Goal: Communication & Community: Answer question/provide support

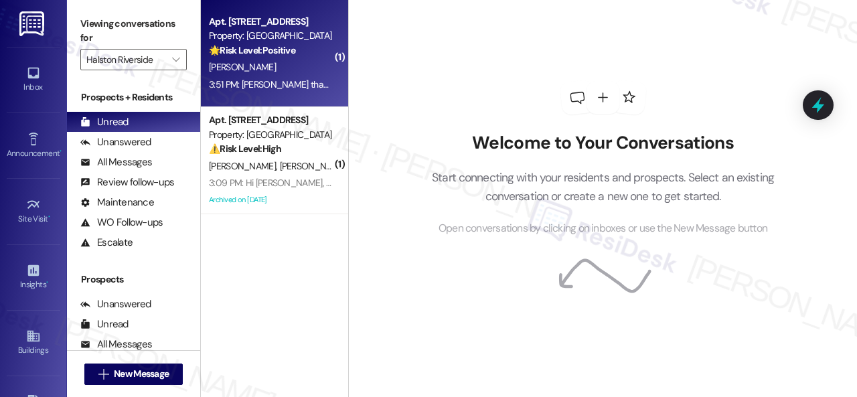
click at [322, 70] on div "[PERSON_NAME]" at bounding box center [271, 67] width 127 height 17
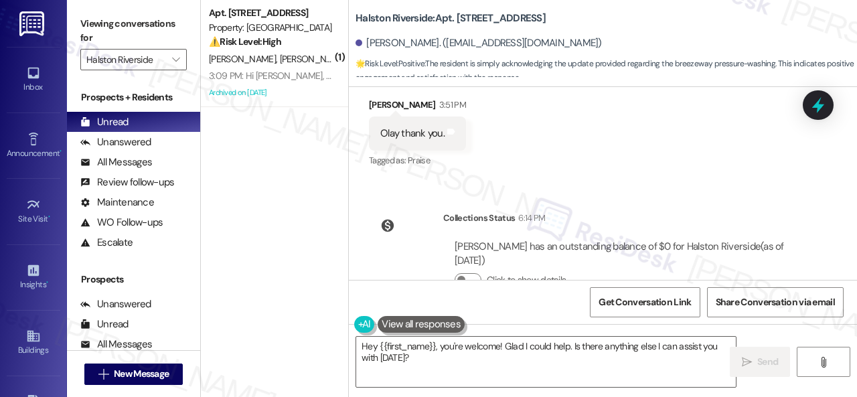
scroll to position [8165, 0]
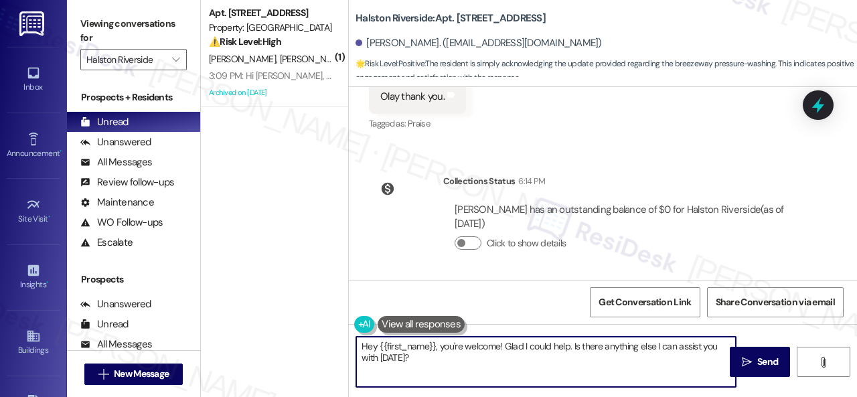
drag, startPoint x: 419, startPoint y: 357, endPoint x: 224, endPoint y: 265, distance: 216.1
click at [284, 313] on div "( 1 ) Apt. 2121, 1 [GEOGRAPHIC_DATA] Property: [GEOGRAPHIC_DATA] ⚠️ Risk Level:…" at bounding box center [529, 198] width 656 height 397
type textarea "You're welcome!"
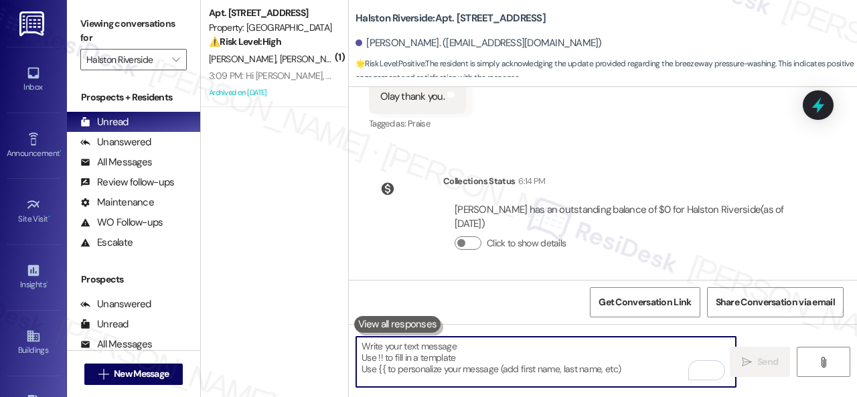
scroll to position [8026, 0]
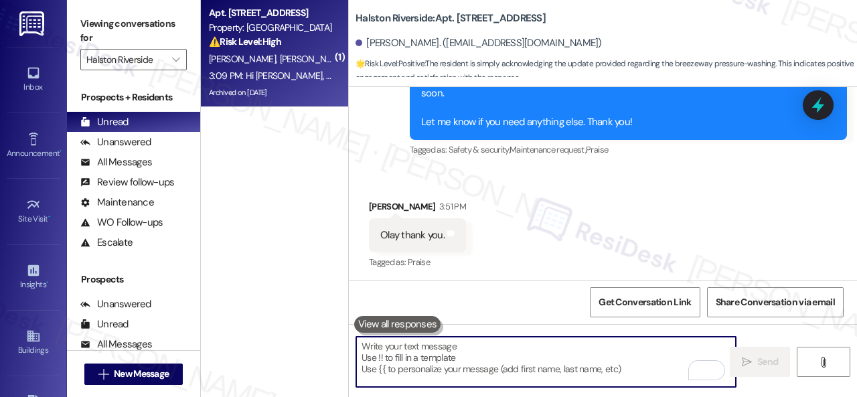
click at [314, 66] on div "[PERSON_NAME] [PERSON_NAME]" at bounding box center [271, 59] width 127 height 17
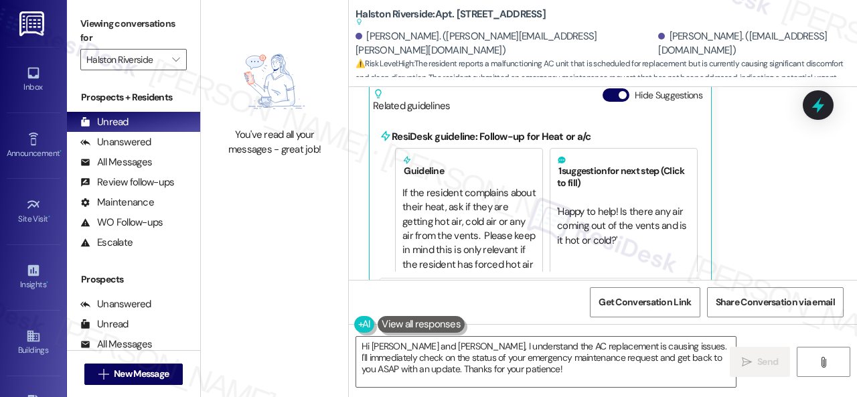
scroll to position [16945, 0]
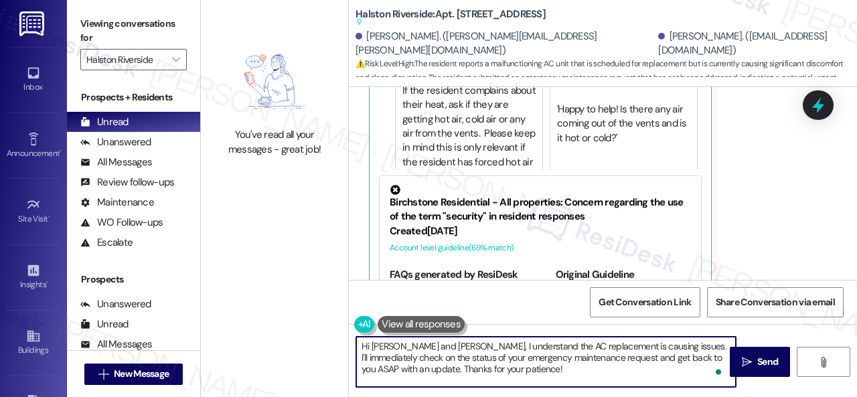
drag, startPoint x: 372, startPoint y: 344, endPoint x: 406, endPoint y: 348, distance: 34.4
click at [406, 348] on textarea "Hi [PERSON_NAME] and [PERSON_NAME], I understand the AC replacement is causing …" at bounding box center [546, 362] width 380 height 50
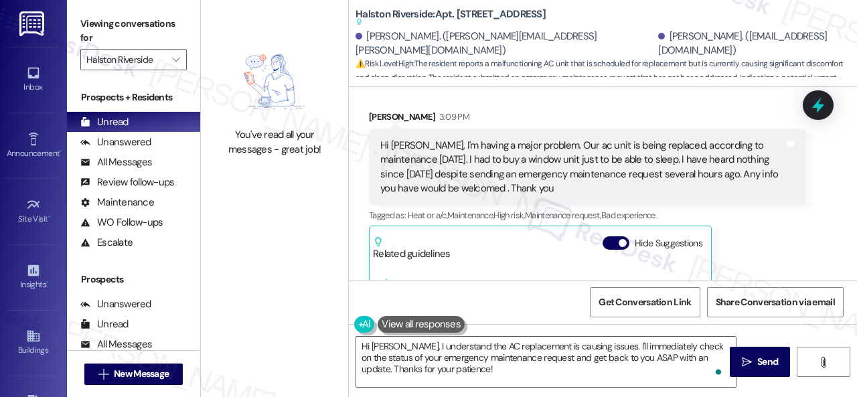
scroll to position [16611, 0]
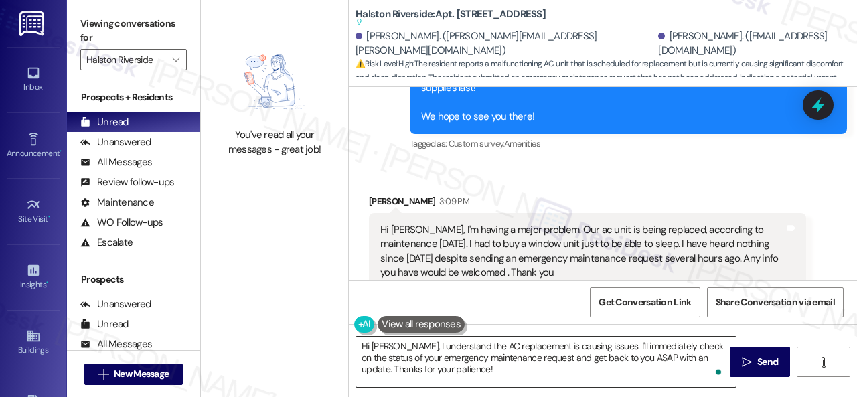
click at [595, 364] on textarea "Hi [PERSON_NAME], I understand the AC replacement is causing issues. I'll immed…" at bounding box center [546, 362] width 380 height 50
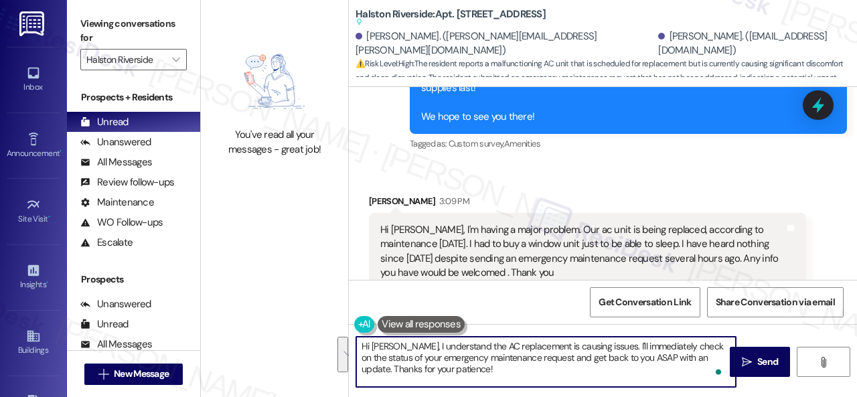
drag, startPoint x: 602, startPoint y: 344, endPoint x: 609, endPoint y: 378, distance: 35.6
click at [609, 378] on textarea "Hi [PERSON_NAME], I understand the AC replacement is causing issues. I'll immed…" at bounding box center [546, 362] width 380 height 50
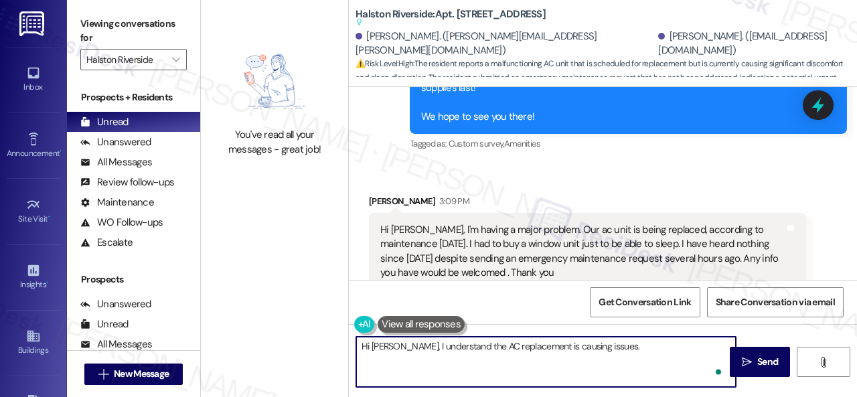
paste textarea "Do you have a maintenance request for the issue? If so, is the work order still…"
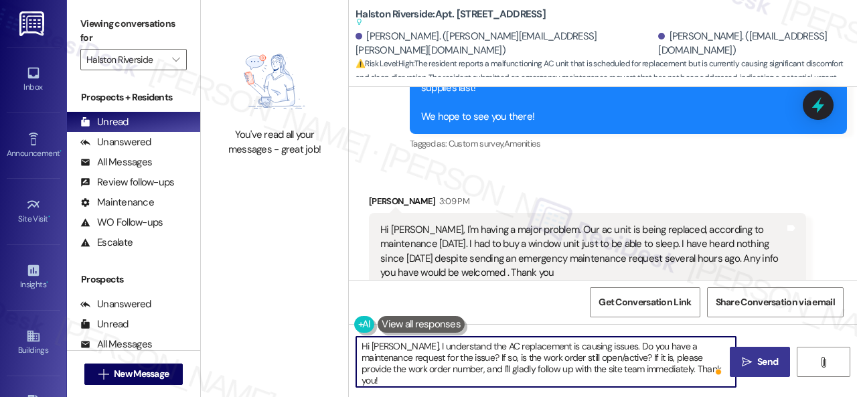
type textarea "Hi [PERSON_NAME], I understand the AC replacement is causing issues. Do you hav…"
click at [766, 358] on span "Send" at bounding box center [768, 362] width 21 height 14
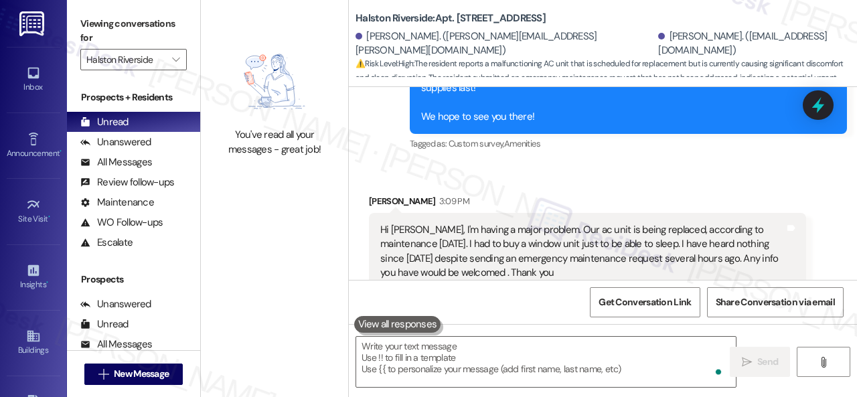
scroll to position [16785, 0]
